Goal: Information Seeking & Learning: Learn about a topic

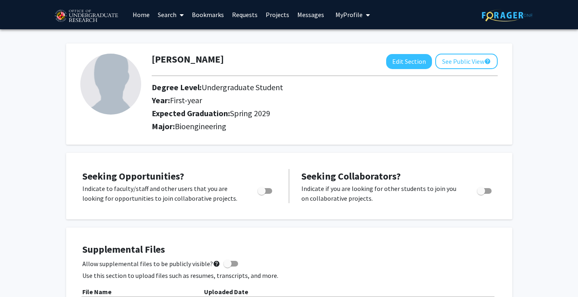
click at [167, 17] on link "Search" at bounding box center [171, 14] width 34 height 28
click at [185, 39] on span "Faculty/Staff" at bounding box center [184, 37] width 60 height 16
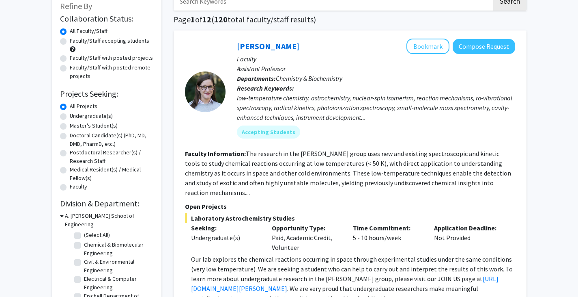
scroll to position [52, 0]
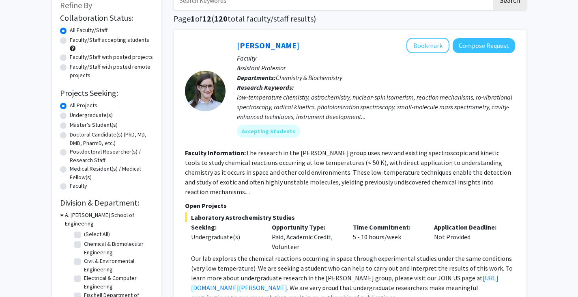
click at [70, 117] on label "Undergraduate(s)" at bounding box center [91, 115] width 43 height 9
click at [70, 116] on input "Undergraduate(s)" at bounding box center [72, 113] width 5 height 5
radio input "true"
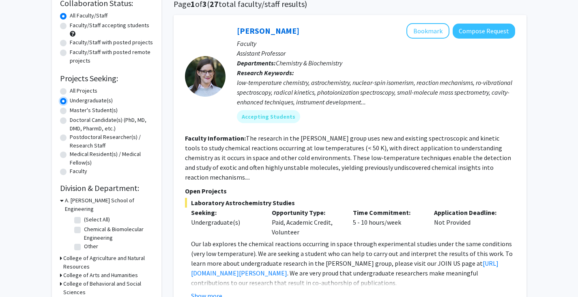
scroll to position [68, 0]
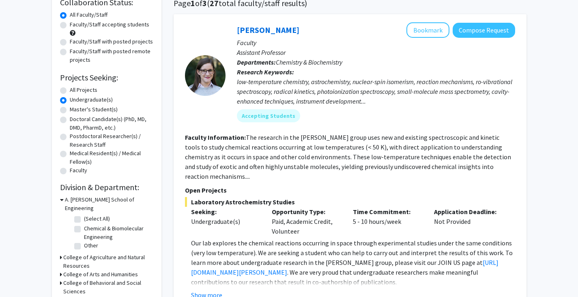
click at [84, 214] on label "(Select All)" at bounding box center [97, 218] width 26 height 9
click at [84, 214] on input "(Select All)" at bounding box center [86, 216] width 5 height 5
checkbox input "true"
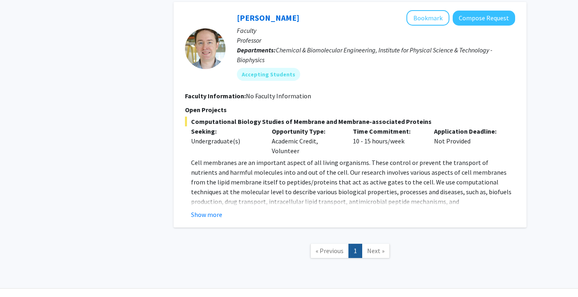
scroll to position [426, 0]
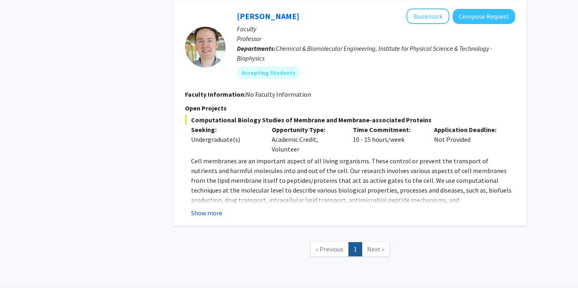
click at [202, 213] on button "Show more" at bounding box center [206, 213] width 31 height 10
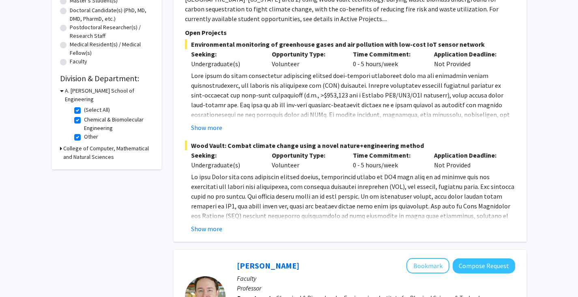
scroll to position [173, 0]
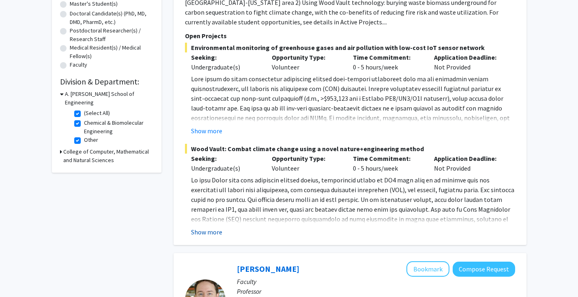
click at [200, 234] on button "Show more" at bounding box center [206, 232] width 31 height 10
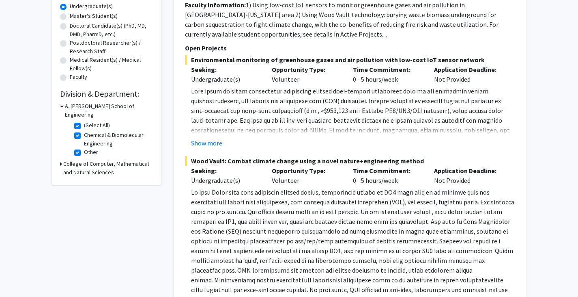
scroll to position [0, 0]
